Goal: Leave review/rating: Share an evaluation or opinion about a product, service, or content

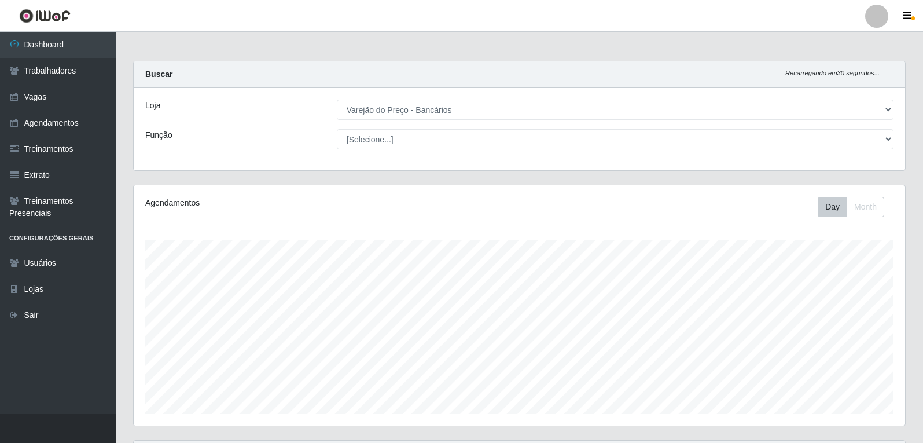
select select "157"
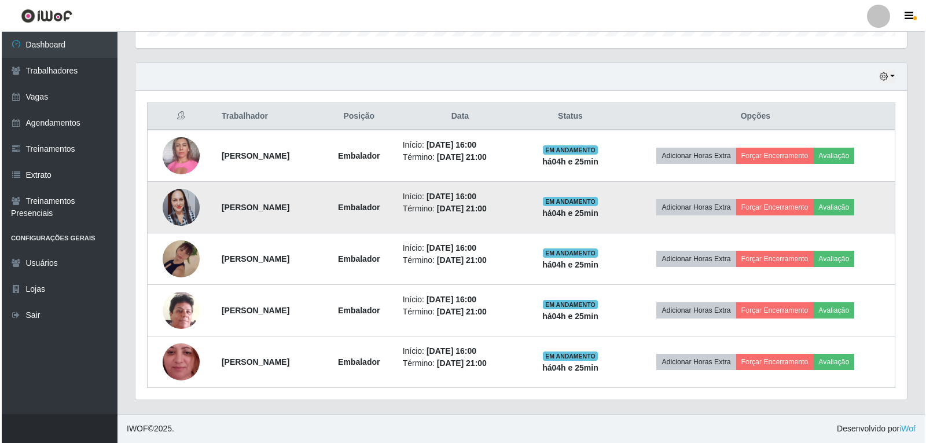
scroll to position [240, 772]
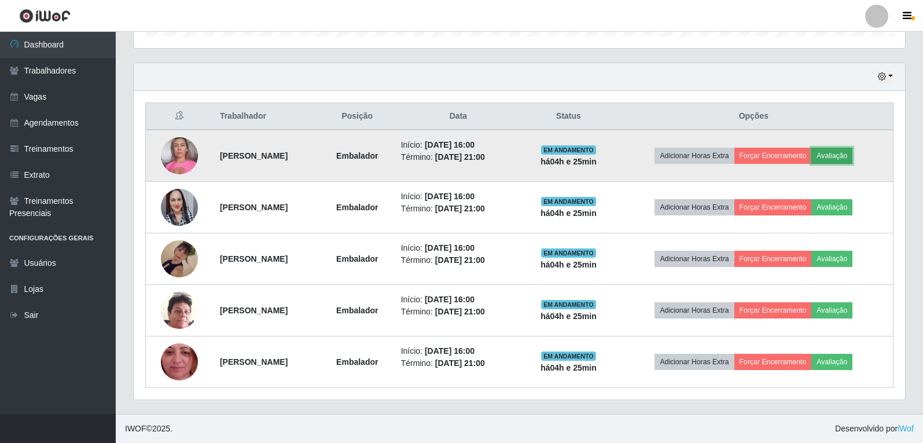
click at [847, 152] on button "Avaliação" at bounding box center [831, 156] width 41 height 16
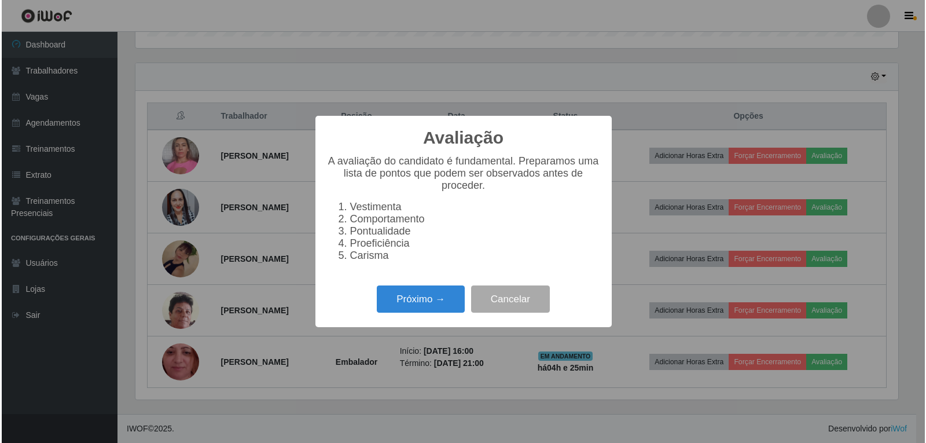
scroll to position [240, 766]
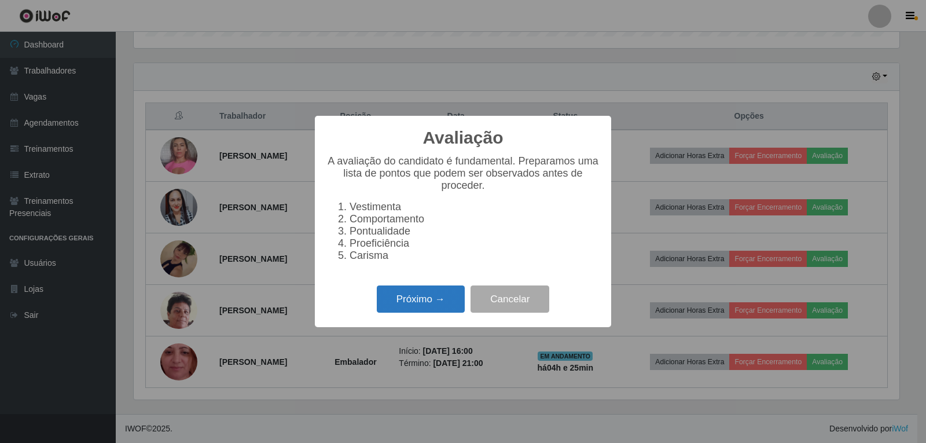
click at [455, 308] on button "Próximo →" at bounding box center [421, 298] width 88 height 27
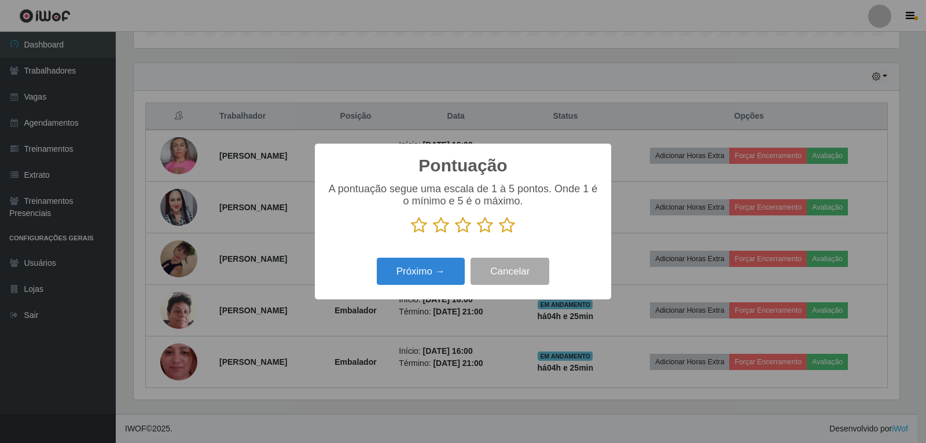
scroll to position [578531, 578005]
drag, startPoint x: 505, startPoint y: 223, endPoint x: 481, endPoint y: 261, distance: 44.8
click at [506, 223] on icon at bounding box center [507, 224] width 16 height 17
click at [499, 234] on input "radio" at bounding box center [499, 234] width 0 height 0
click at [461, 264] on button "Próximo →" at bounding box center [421, 271] width 88 height 27
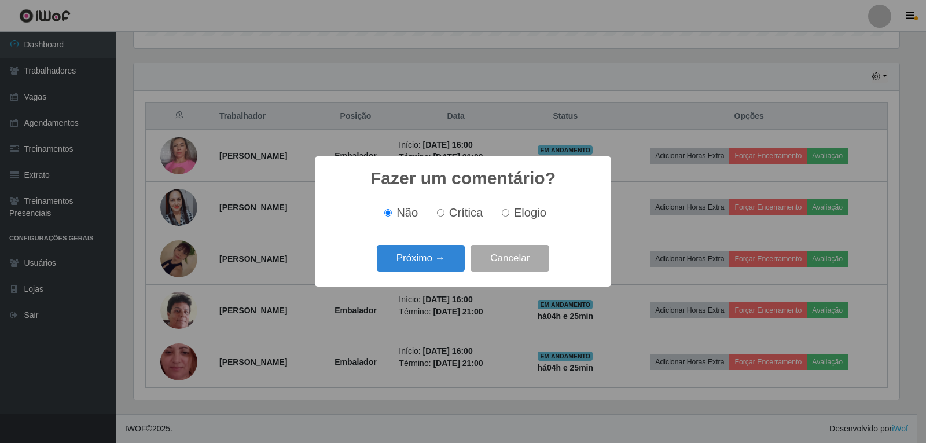
click at [515, 207] on span "Elogio" at bounding box center [530, 212] width 32 height 13
click at [509, 209] on input "Elogio" at bounding box center [506, 213] width 8 height 8
radio input "true"
drag, startPoint x: 442, startPoint y: 263, endPoint x: 448, endPoint y: 256, distance: 9.0
click at [448, 256] on button "Próximo →" at bounding box center [421, 258] width 88 height 27
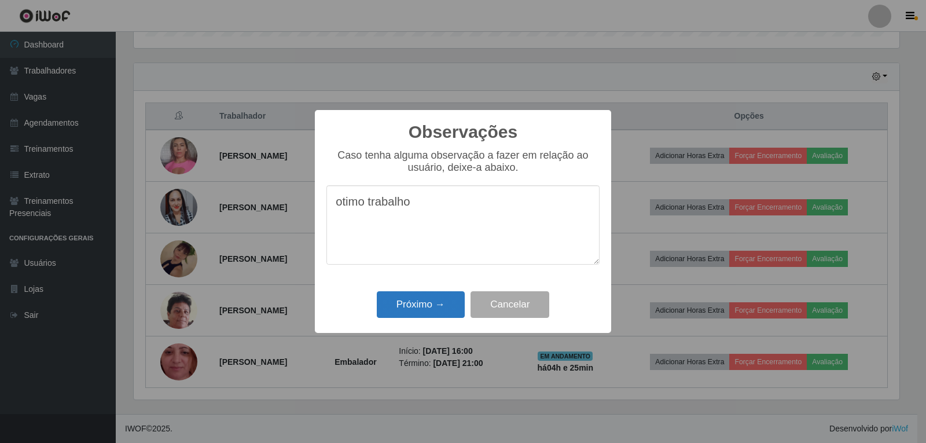
type textarea "otimo trabalho"
click at [449, 297] on button "Próximo →" at bounding box center [421, 304] width 88 height 27
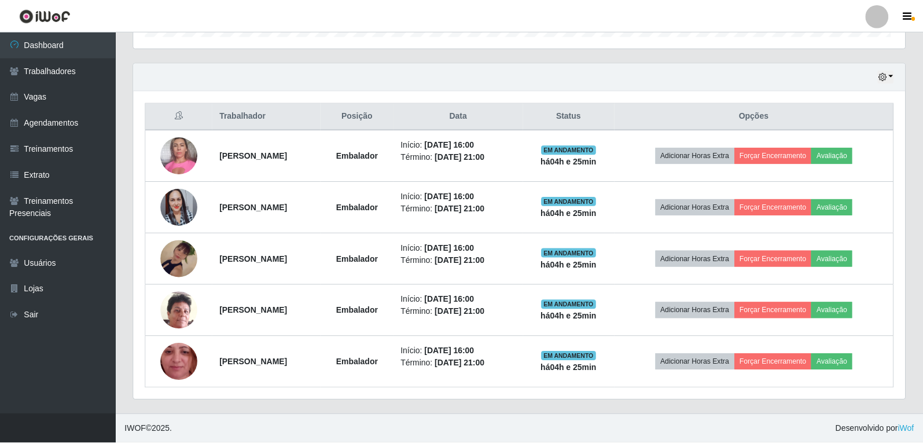
scroll to position [240, 772]
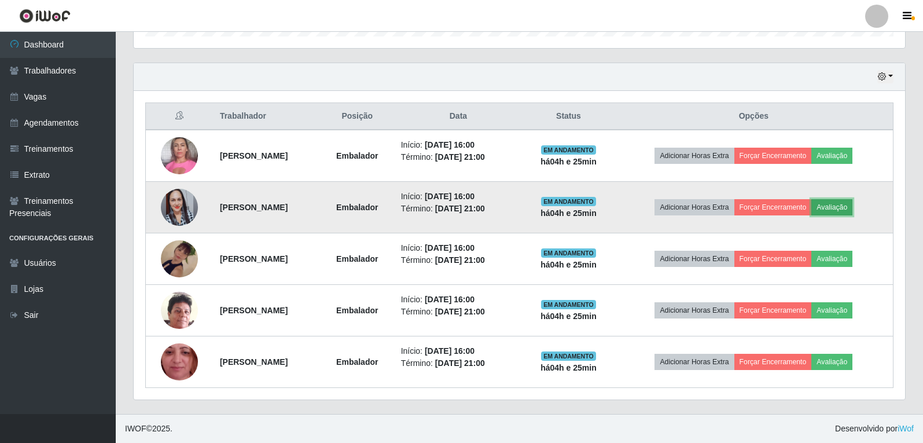
click at [853, 203] on button "Avaliação" at bounding box center [831, 207] width 41 height 16
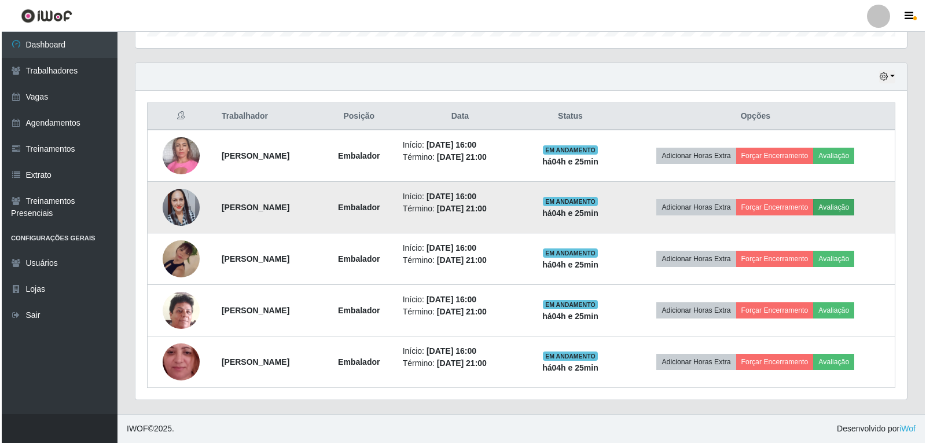
scroll to position [240, 766]
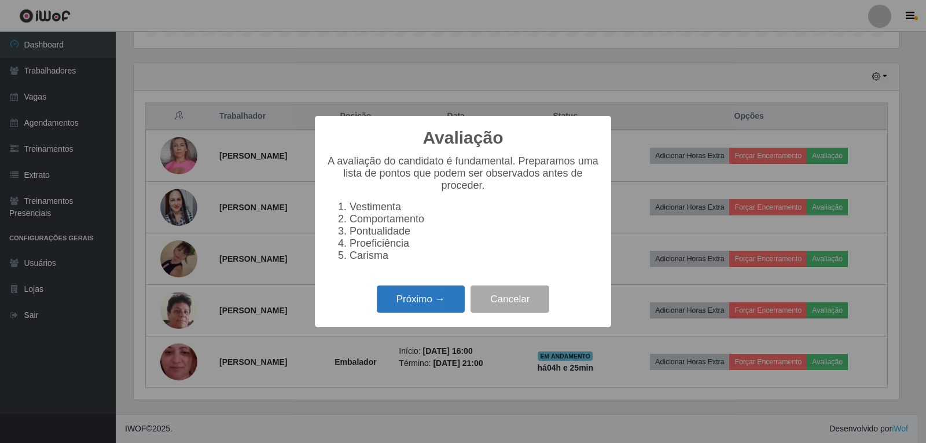
click at [417, 302] on button "Próximo →" at bounding box center [421, 298] width 88 height 27
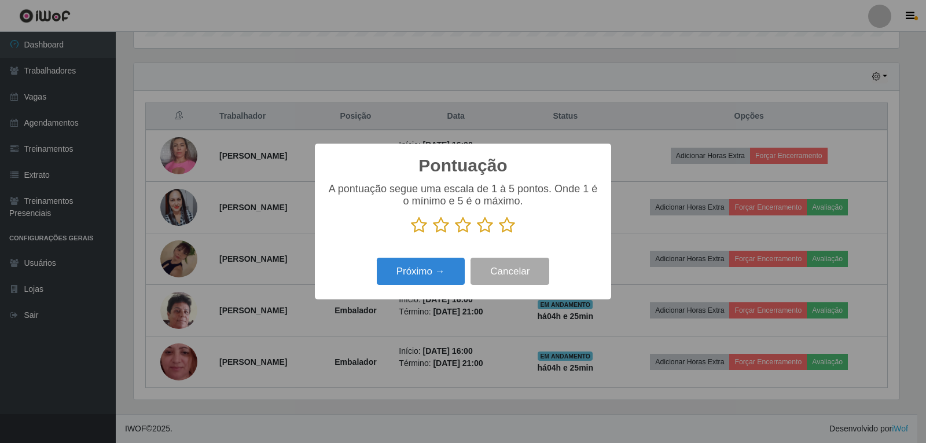
scroll to position [578531, 578005]
click at [504, 225] on icon at bounding box center [507, 224] width 16 height 17
click at [499, 234] on input "radio" at bounding box center [499, 234] width 0 height 0
click at [452, 262] on button "Próximo →" at bounding box center [421, 271] width 88 height 27
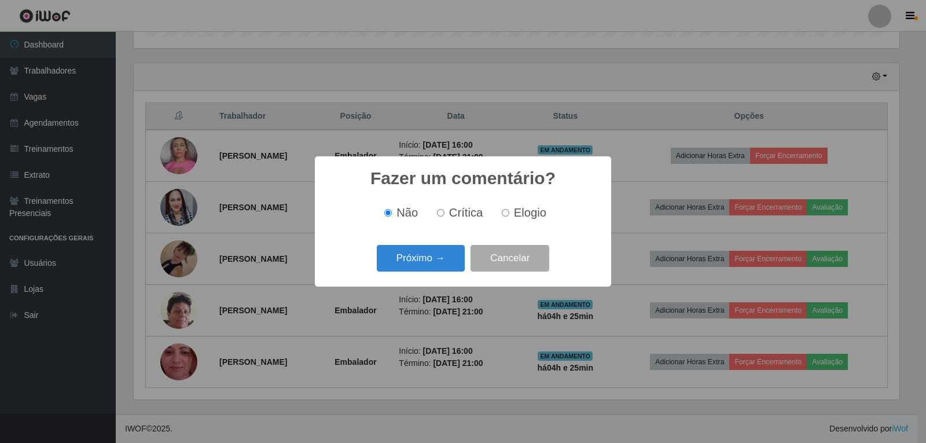
click at [527, 218] on span "Elogio" at bounding box center [530, 212] width 32 height 13
click at [509, 216] on input "Elogio" at bounding box center [506, 213] width 8 height 8
radio input "true"
click at [421, 260] on button "Próximo →" at bounding box center [421, 258] width 88 height 27
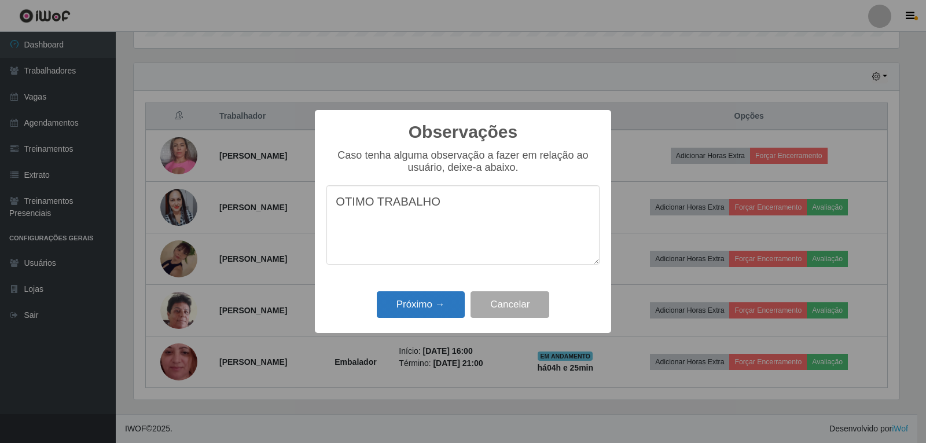
type textarea "OTIMO TRABALHO"
click at [417, 315] on button "Próximo →" at bounding box center [421, 304] width 88 height 27
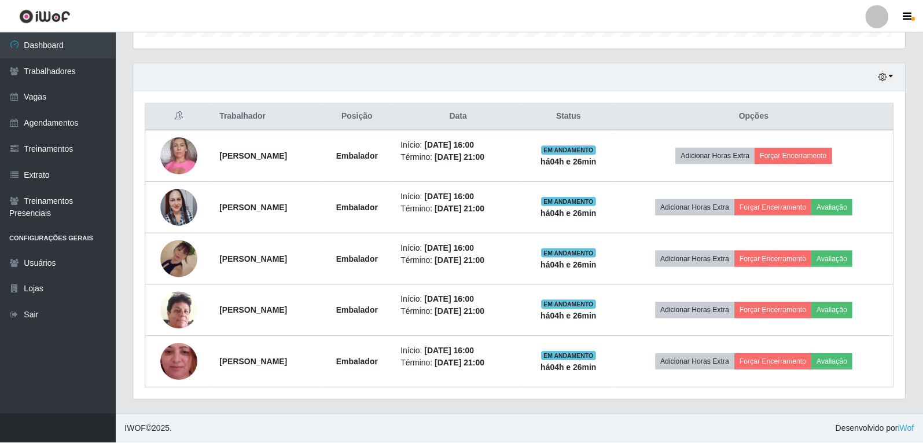
scroll to position [240, 772]
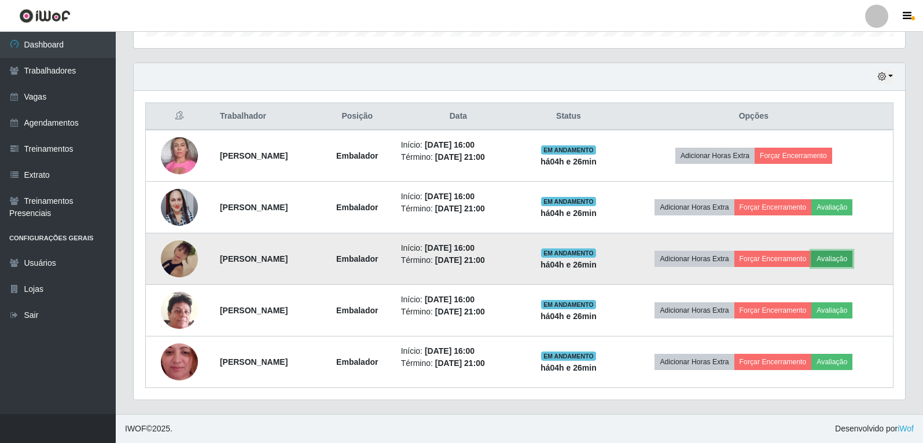
click at [853, 255] on button "Avaliação" at bounding box center [831, 259] width 41 height 16
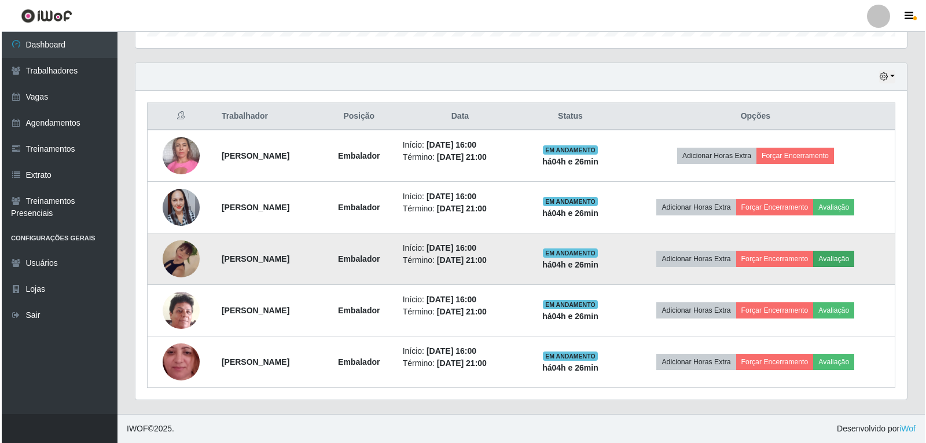
scroll to position [240, 766]
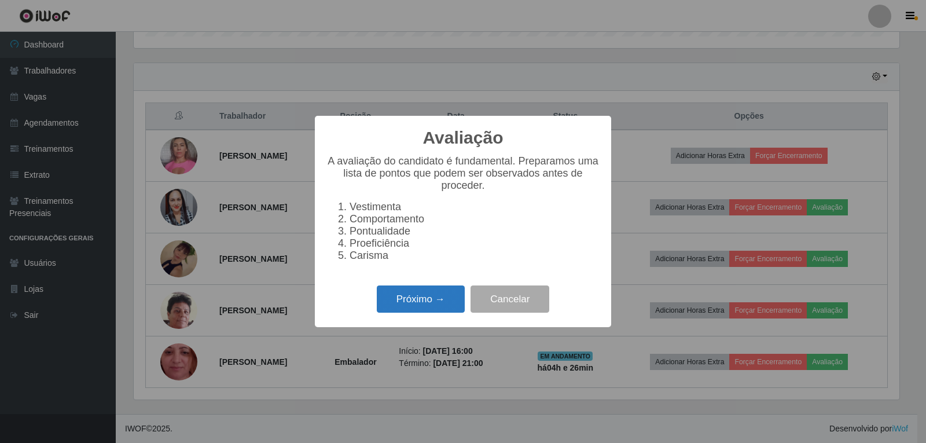
click at [432, 302] on button "Próximo →" at bounding box center [421, 298] width 88 height 27
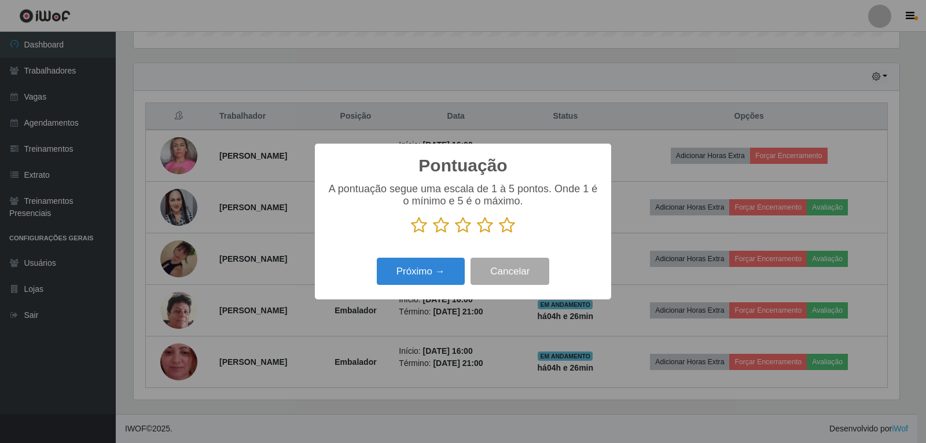
scroll to position [578531, 578005]
drag, startPoint x: 510, startPoint y: 223, endPoint x: 471, endPoint y: 248, distance: 46.9
click at [511, 223] on icon at bounding box center [507, 224] width 16 height 17
click at [499, 234] on input "radio" at bounding box center [499, 234] width 0 height 0
drag, startPoint x: 437, startPoint y: 280, endPoint x: 444, endPoint y: 274, distance: 9.2
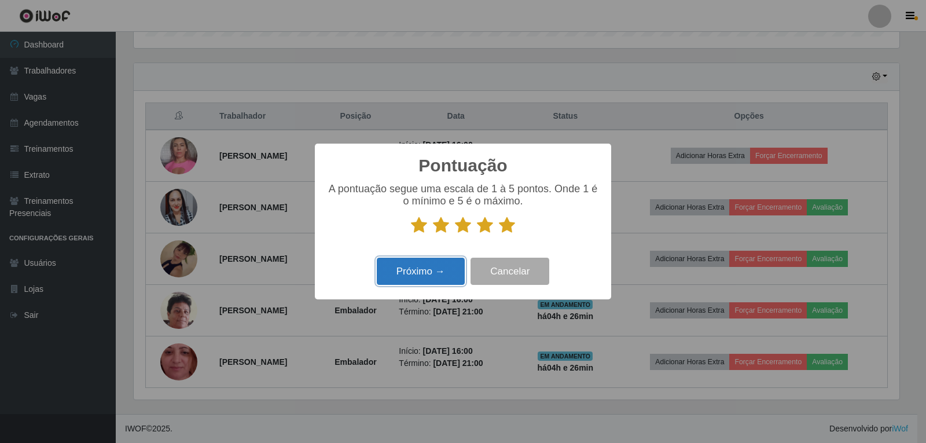
click at [444, 274] on button "Próximo →" at bounding box center [421, 271] width 88 height 27
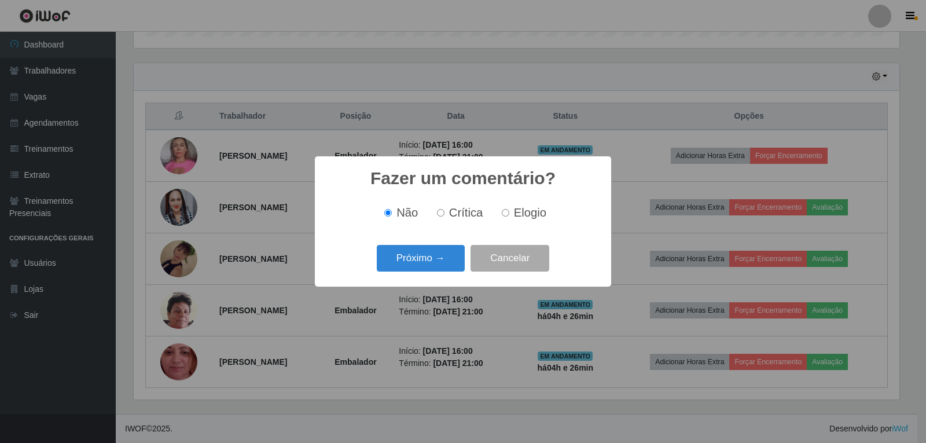
drag, startPoint x: 522, startPoint y: 207, endPoint x: 482, endPoint y: 234, distance: 48.3
click at [523, 207] on span "Elogio" at bounding box center [530, 212] width 32 height 13
click at [509, 209] on input "Elogio" at bounding box center [506, 213] width 8 height 8
radio input "true"
click at [440, 262] on button "Próximo →" at bounding box center [421, 258] width 88 height 27
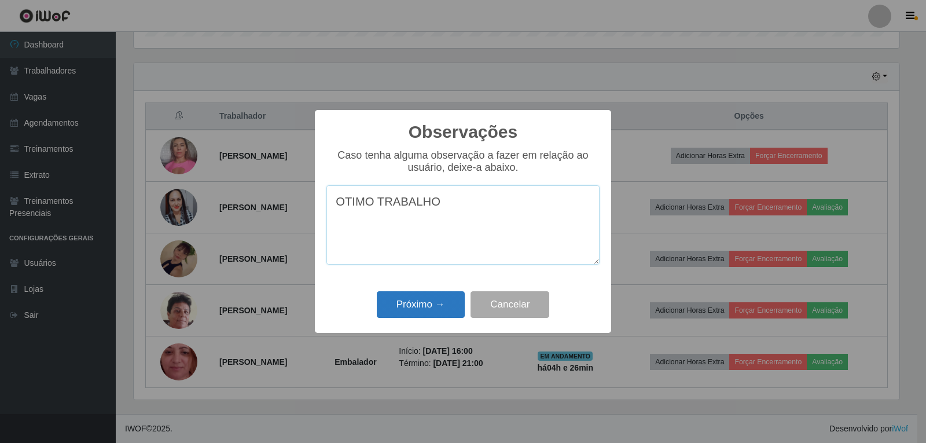
type textarea "OTIMO TRABALHO"
click at [418, 299] on button "Próximo →" at bounding box center [421, 304] width 88 height 27
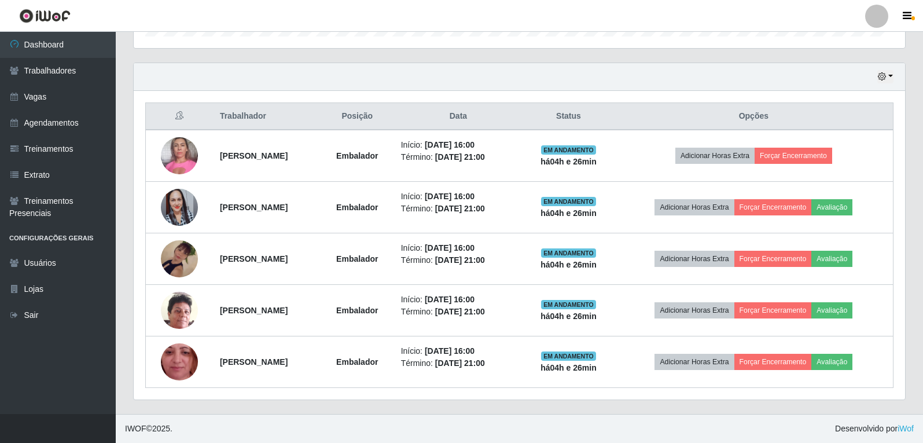
scroll to position [240, 772]
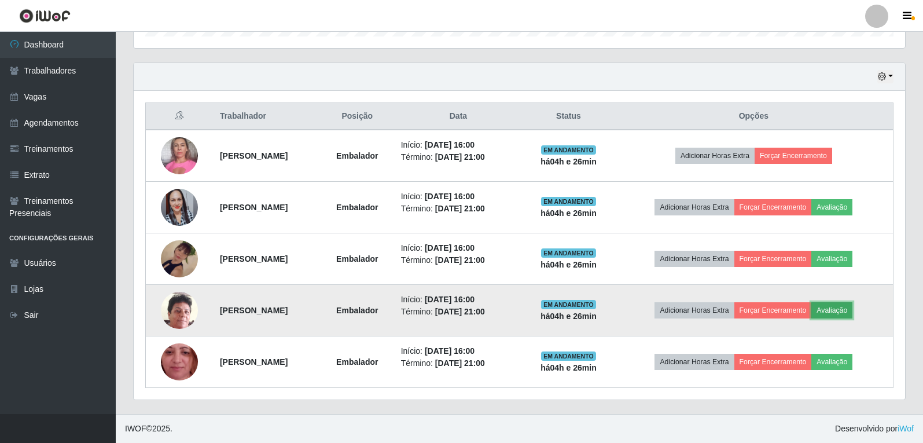
click at [853, 312] on button "Avaliação" at bounding box center [831, 310] width 41 height 16
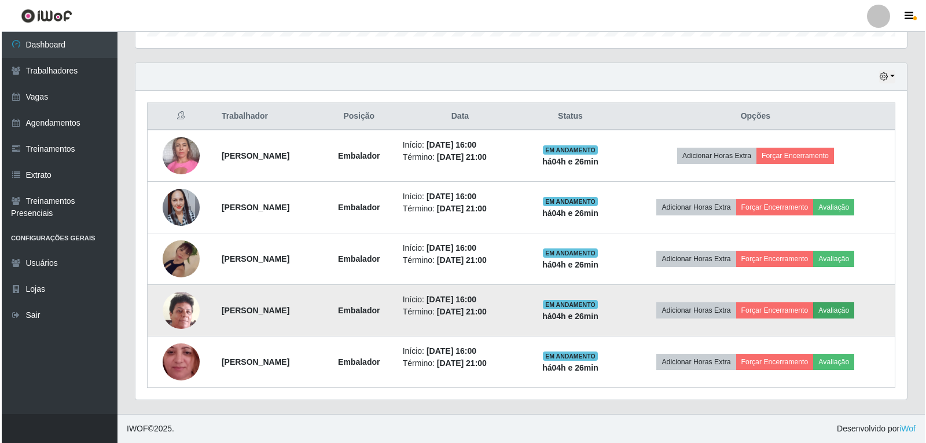
scroll to position [240, 766]
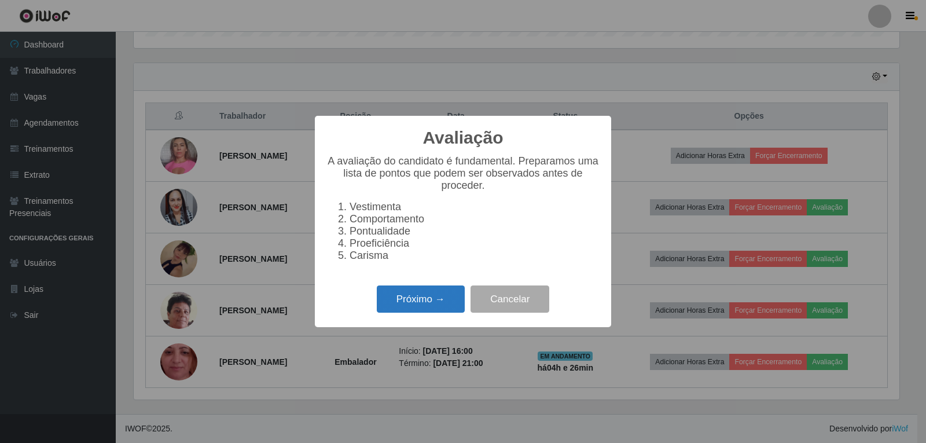
click at [455, 309] on button "Próximo →" at bounding box center [421, 298] width 88 height 27
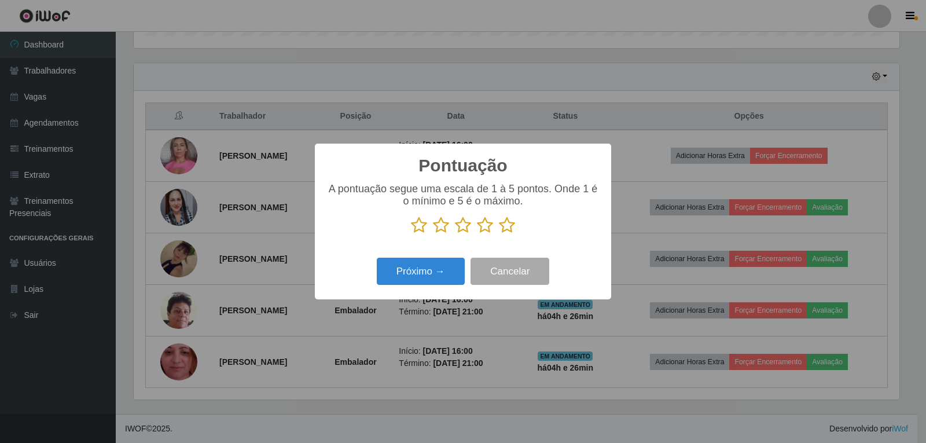
click at [509, 225] on icon at bounding box center [507, 224] width 16 height 17
click at [499, 234] on input "radio" at bounding box center [499, 234] width 0 height 0
click at [450, 265] on button "Próximo →" at bounding box center [421, 271] width 88 height 27
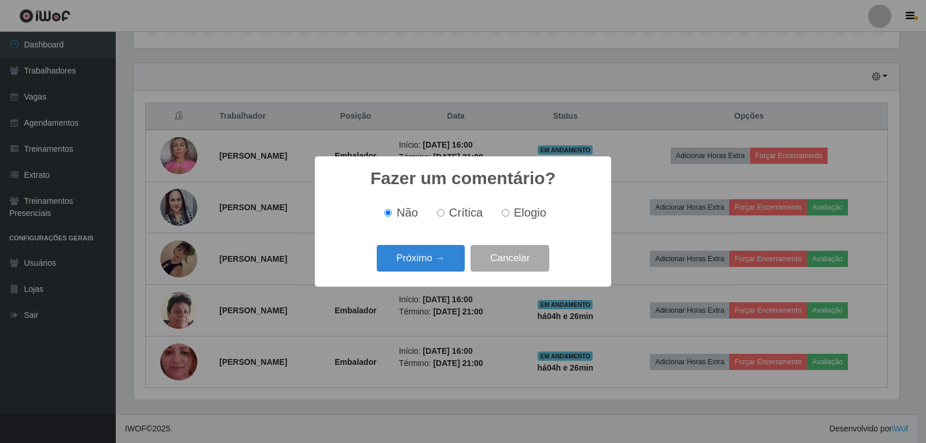
click at [517, 213] on span "Elogio" at bounding box center [530, 212] width 32 height 13
click at [509, 213] on input "Elogio" at bounding box center [506, 213] width 8 height 8
radio input "true"
click at [417, 260] on button "Próximo →" at bounding box center [421, 258] width 88 height 27
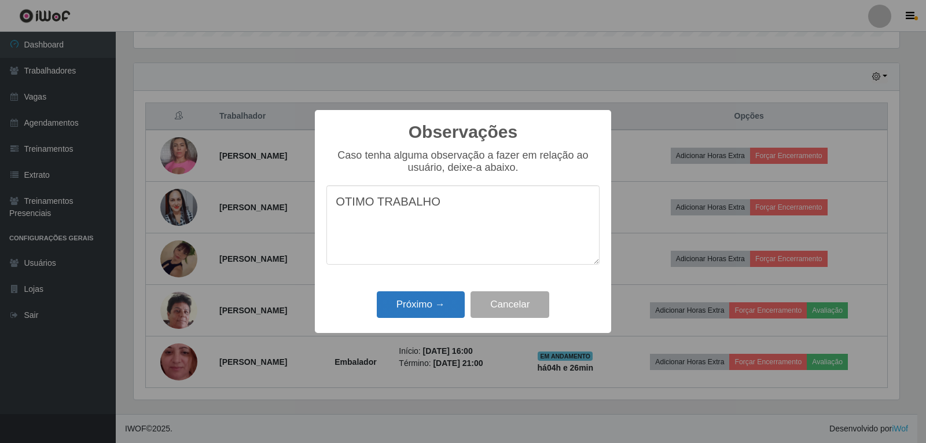
type textarea "OTIMO TRABALHO"
click at [448, 293] on button "Próximo →" at bounding box center [421, 304] width 88 height 27
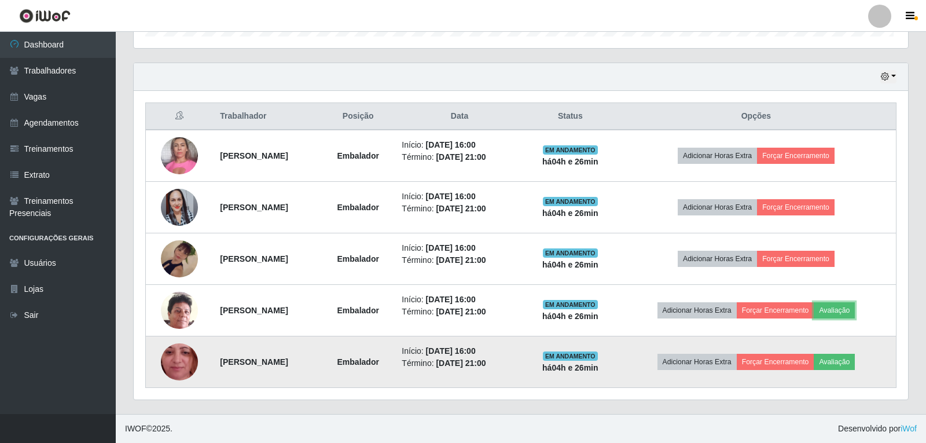
scroll to position [240, 772]
click at [853, 355] on button "Avaliação" at bounding box center [831, 362] width 41 height 16
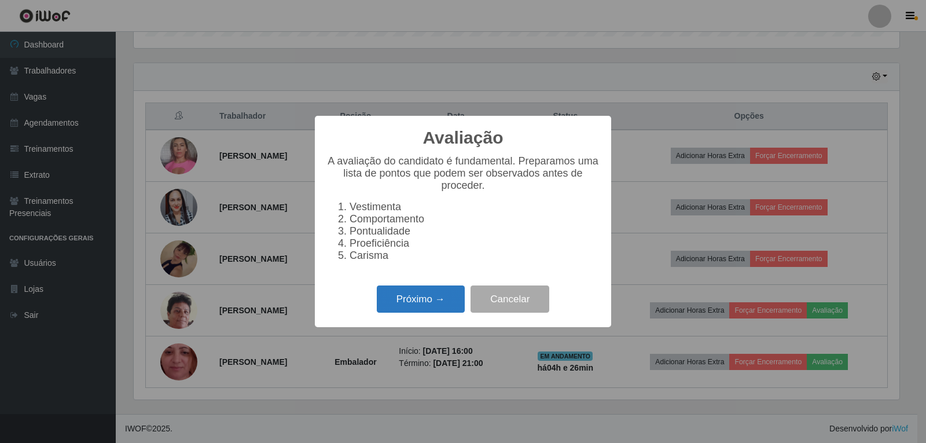
click at [442, 310] on button "Próximo →" at bounding box center [421, 298] width 88 height 27
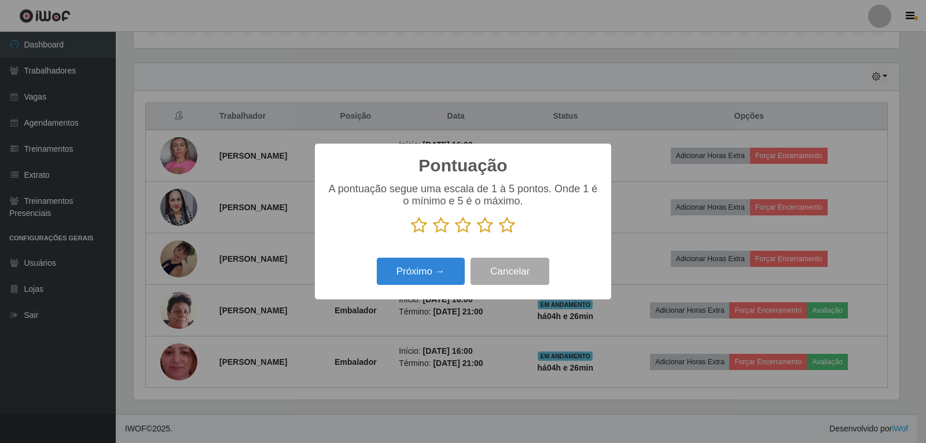
click at [501, 230] on icon at bounding box center [507, 224] width 16 height 17
click at [499, 234] on input "radio" at bounding box center [499, 234] width 0 height 0
click at [421, 271] on button "Próximo →" at bounding box center [421, 271] width 88 height 27
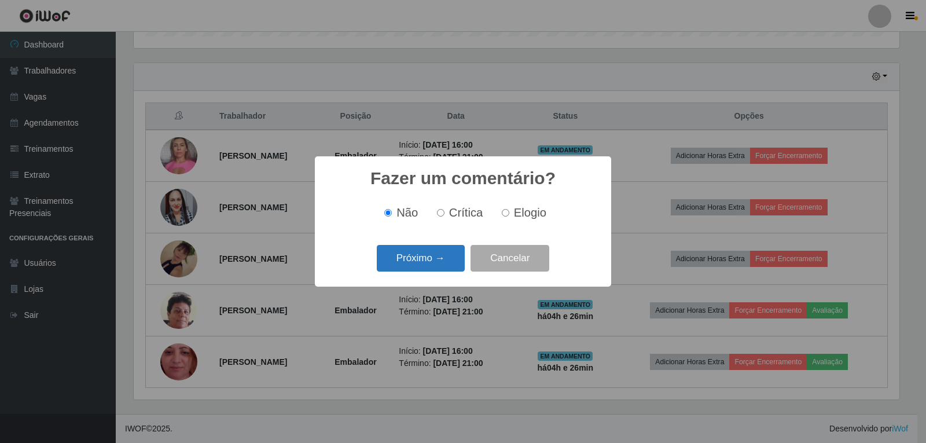
click at [434, 264] on button "Próximo →" at bounding box center [421, 258] width 88 height 27
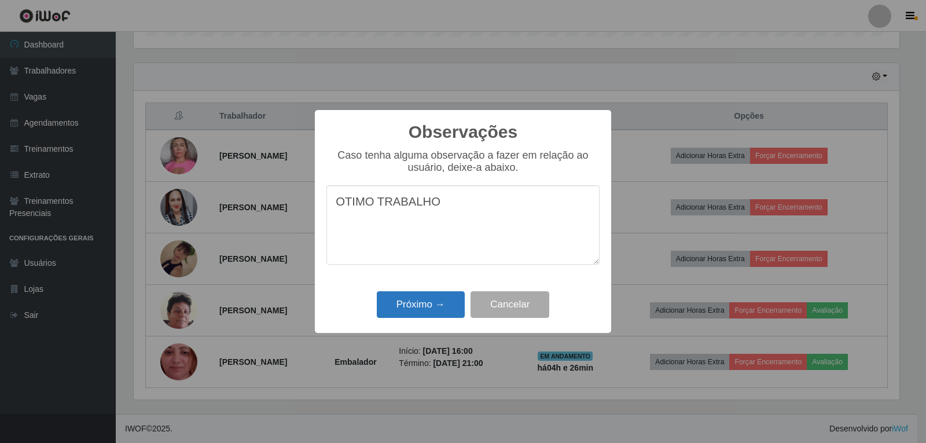
type textarea "OTIMO TRABALHO"
click at [444, 299] on button "Próximo →" at bounding box center [421, 304] width 88 height 27
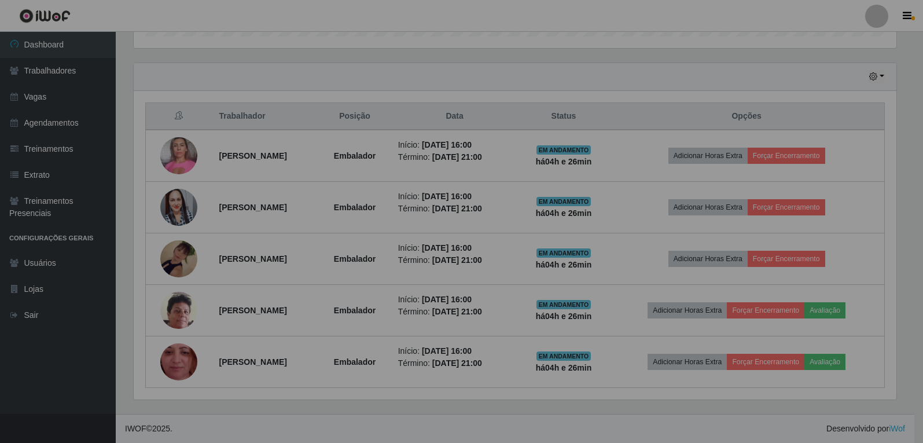
scroll to position [240, 772]
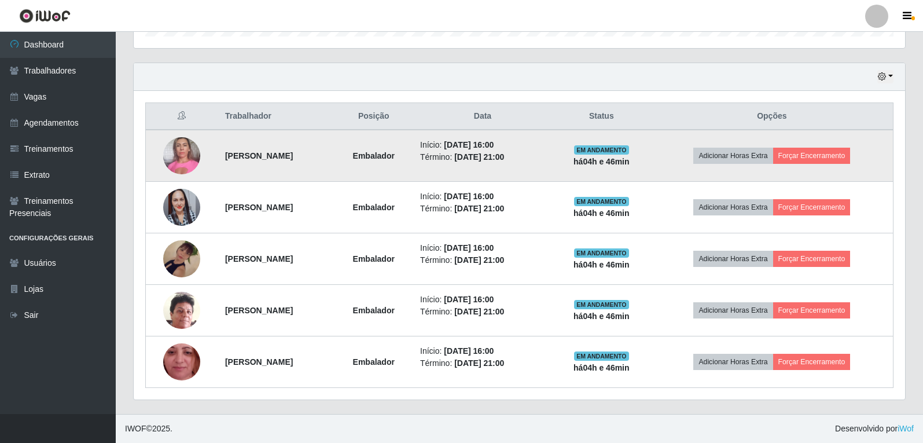
click at [850, 146] on td "Adicionar Horas Extra Forçar Encerramento" at bounding box center [772, 156] width 243 height 52
click at [850, 153] on button "Forçar Encerramento" at bounding box center [812, 156] width 78 height 16
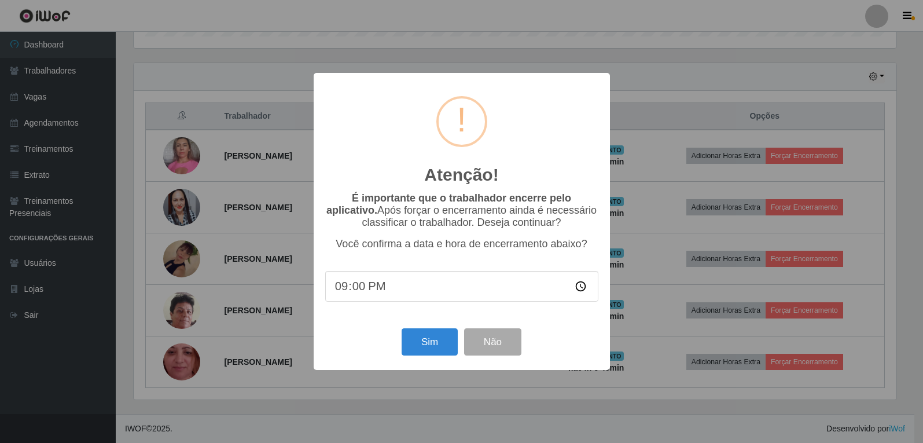
scroll to position [240, 766]
click at [432, 346] on button "Sim" at bounding box center [431, 341] width 56 height 27
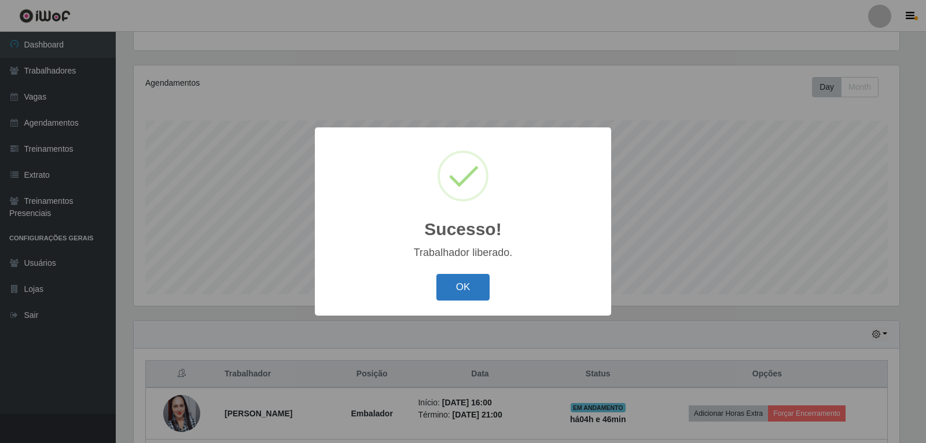
click at [462, 288] on button "OK" at bounding box center [463, 287] width 54 height 27
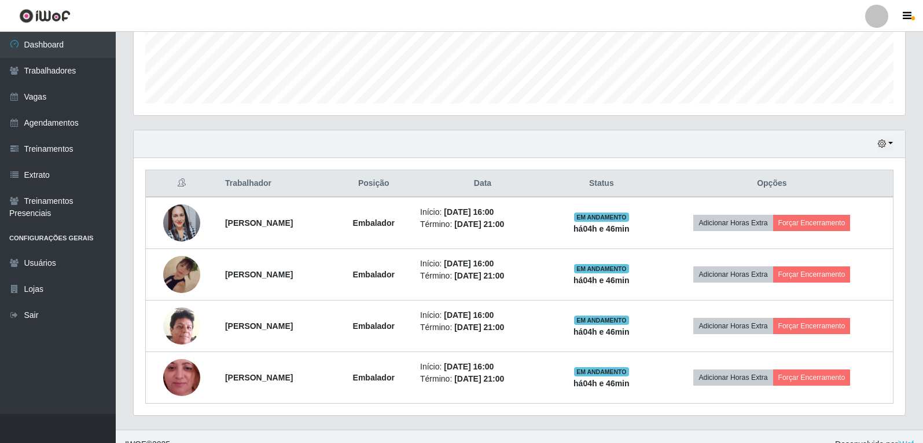
scroll to position [326, 0]
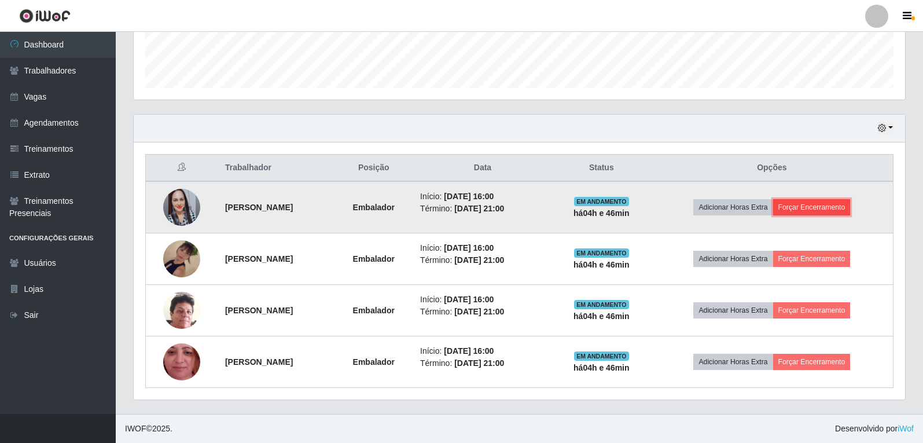
click at [835, 201] on button "Forçar Encerramento" at bounding box center [812, 207] width 78 height 16
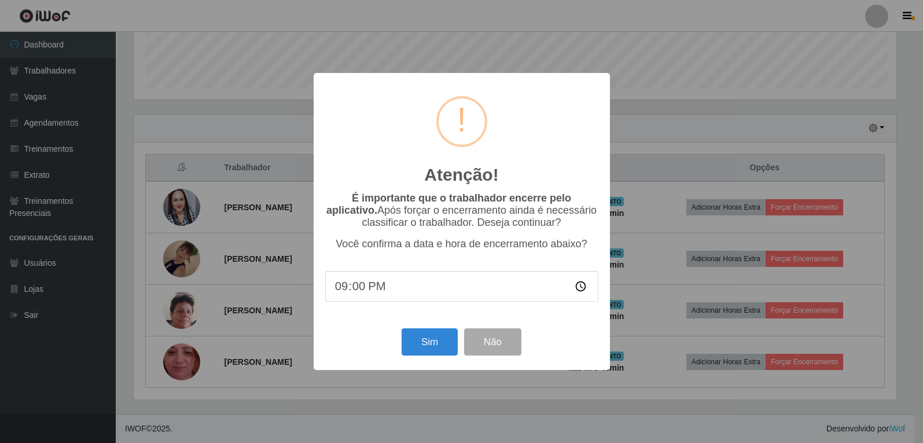
scroll to position [240, 766]
click at [426, 343] on button "Sim" at bounding box center [431, 341] width 56 height 27
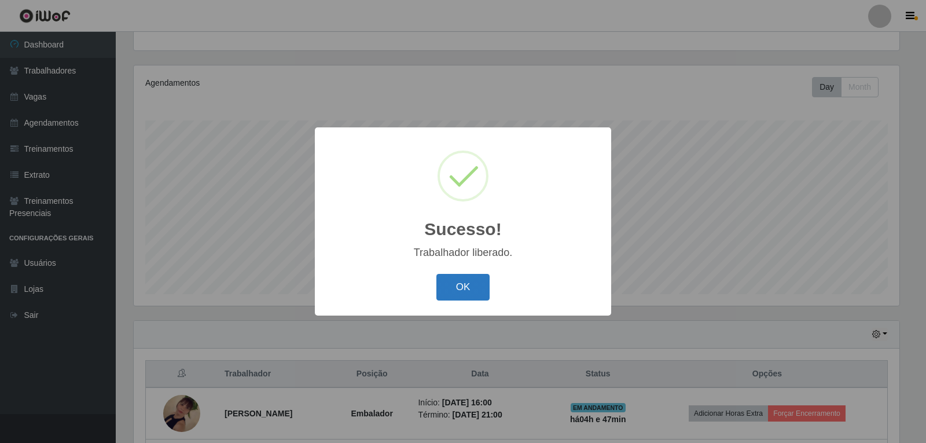
click at [454, 289] on button "OK" at bounding box center [463, 287] width 54 height 27
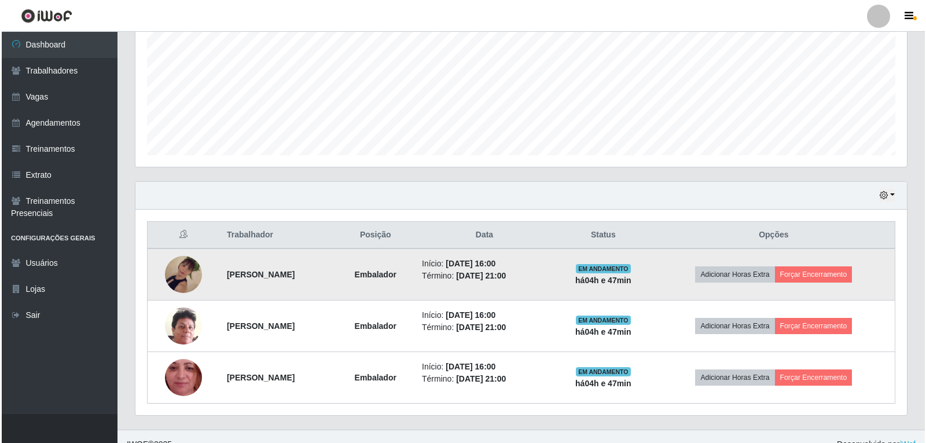
scroll to position [274, 0]
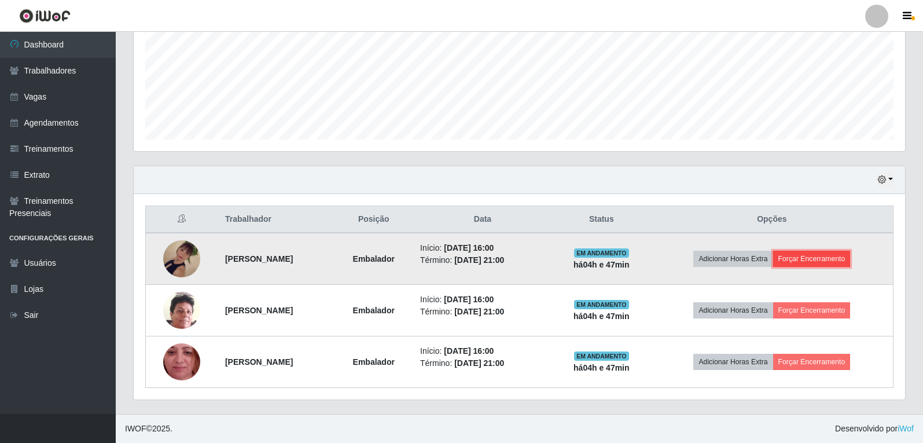
click at [831, 264] on button "Forçar Encerramento" at bounding box center [812, 259] width 78 height 16
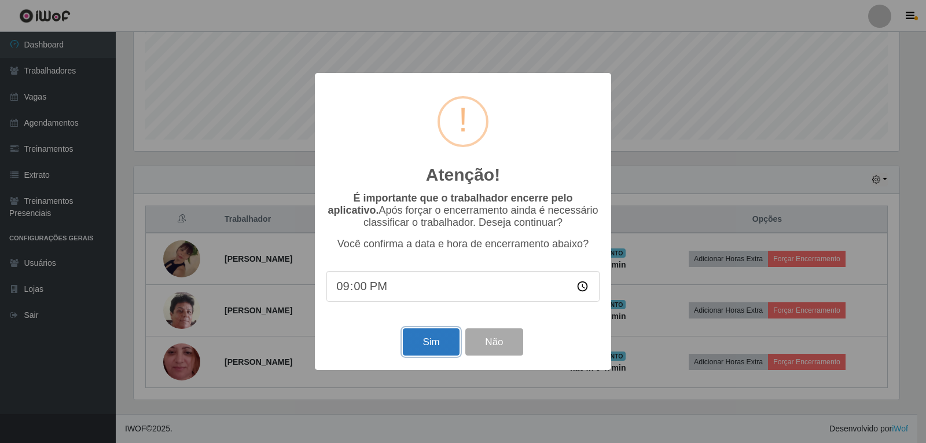
click at [424, 343] on button "Sim" at bounding box center [431, 341] width 56 height 27
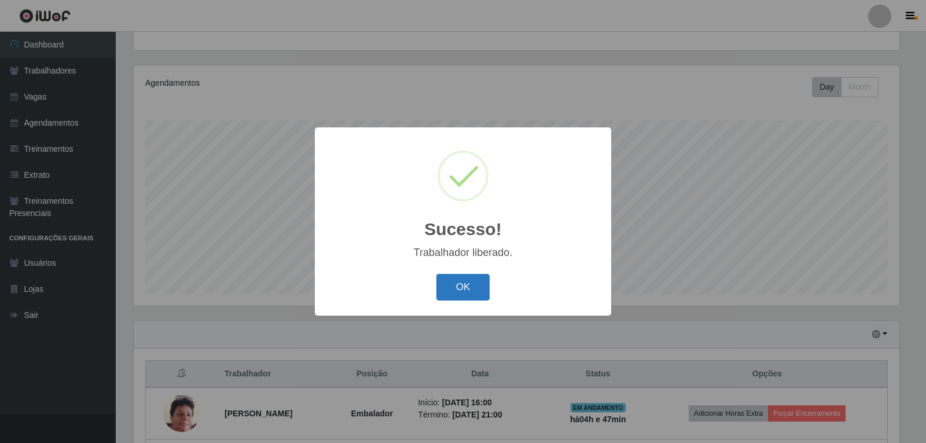
click at [457, 286] on button "OK" at bounding box center [463, 287] width 54 height 27
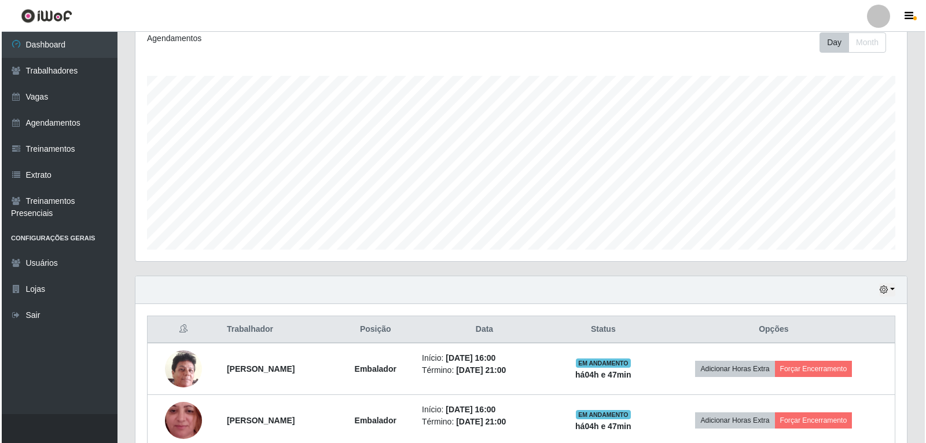
scroll to position [178, 0]
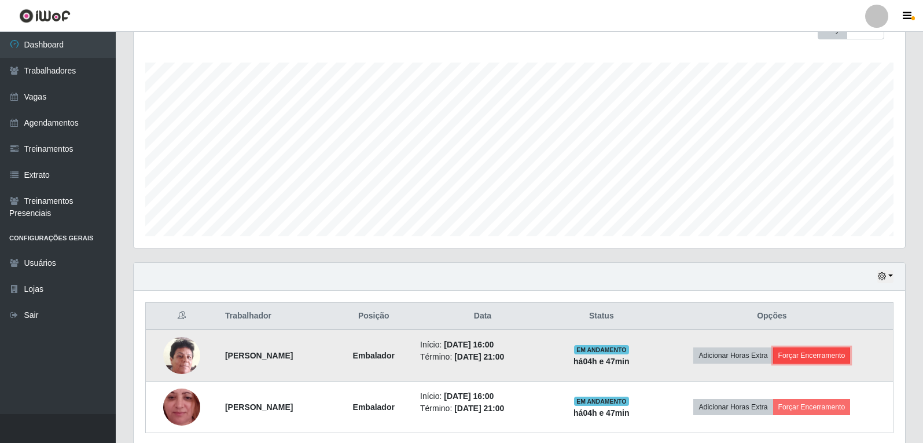
click at [811, 360] on button "Forçar Encerramento" at bounding box center [812, 355] width 78 height 16
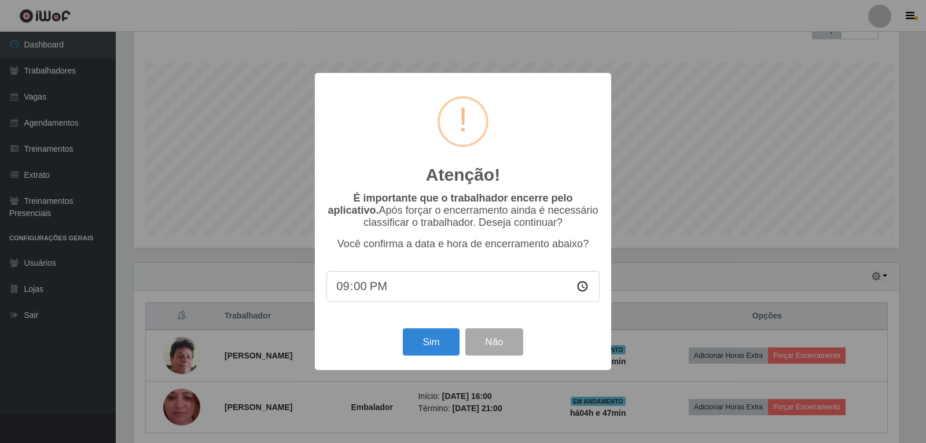
scroll to position [0, 0]
click at [425, 344] on button "Sim" at bounding box center [431, 341] width 56 height 27
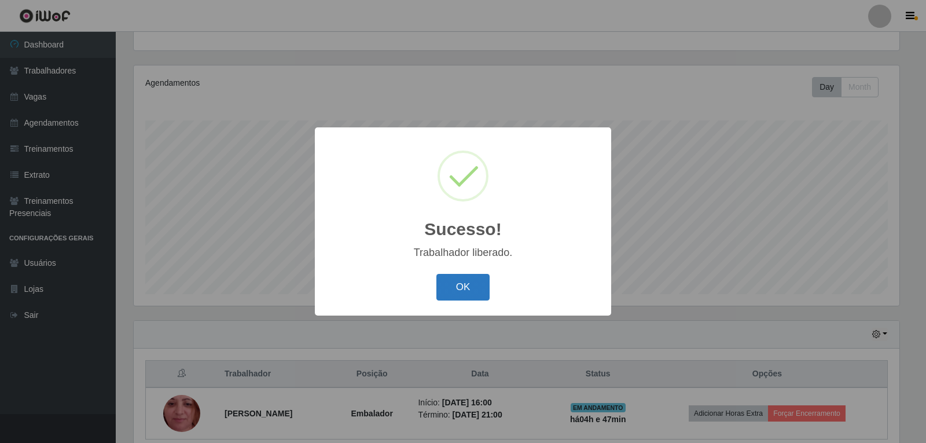
click at [453, 281] on button "OK" at bounding box center [463, 287] width 54 height 27
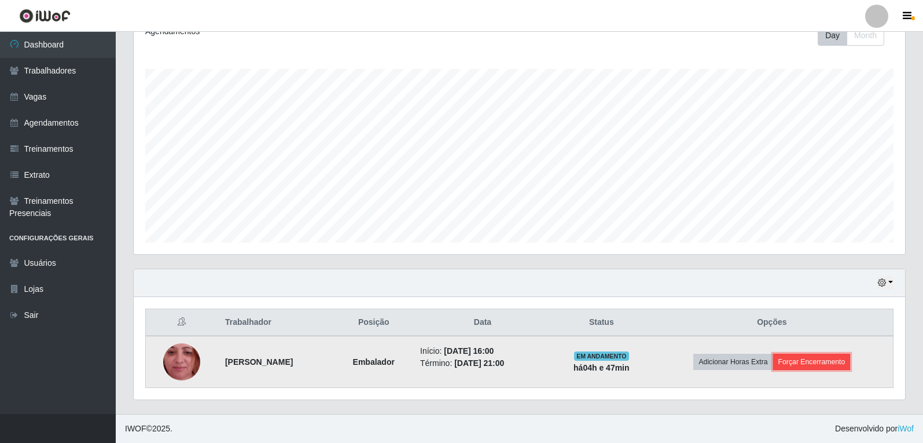
click at [833, 358] on button "Forçar Encerramento" at bounding box center [812, 362] width 78 height 16
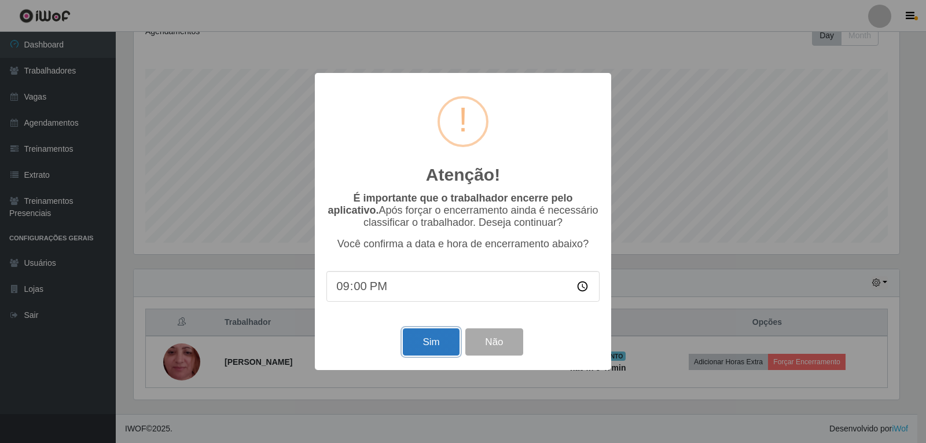
click at [416, 340] on button "Sim" at bounding box center [431, 341] width 56 height 27
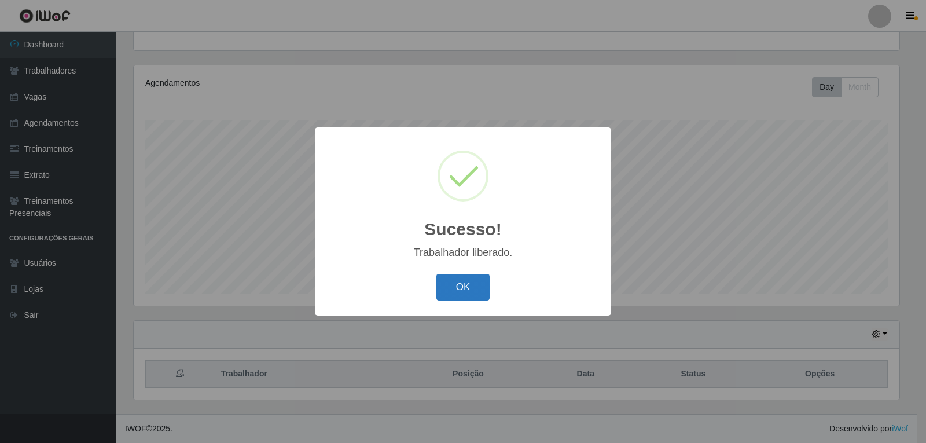
click at [471, 289] on button "OK" at bounding box center [463, 287] width 54 height 27
